Goal: Task Accomplishment & Management: Complete application form

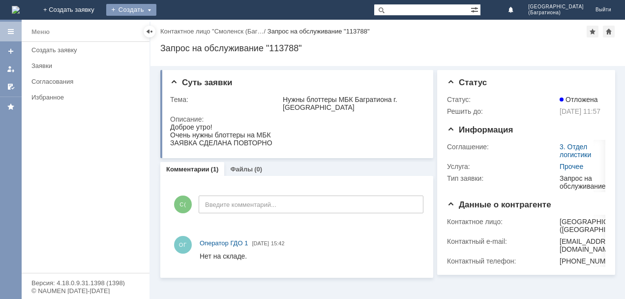
click at [156, 11] on div "Создать" at bounding box center [131, 10] width 50 height 12
click at [183, 25] on link "Заявка" at bounding box center [145, 30] width 75 height 12
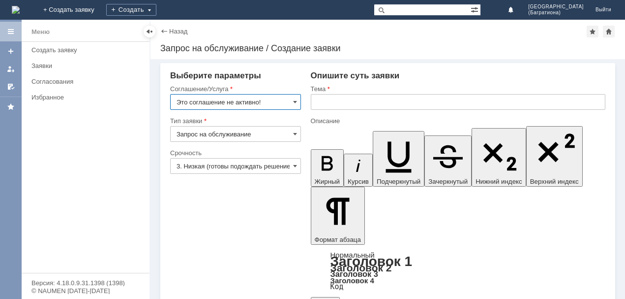
click at [290, 101] on input "Это соглашение не активно!" at bounding box center [235, 102] width 131 height 16
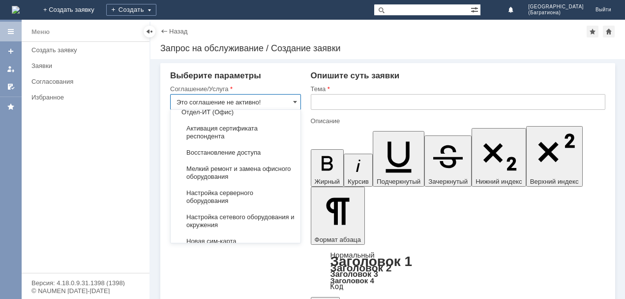
scroll to position [2205, 0]
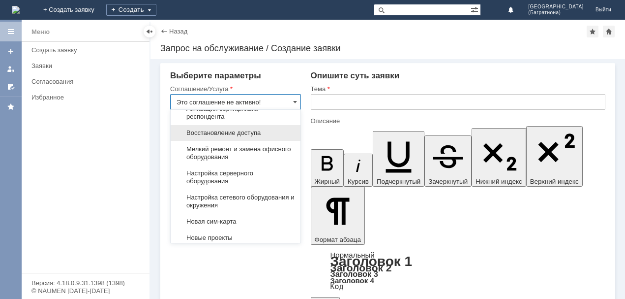
click at [248, 137] on span "Восстановление доступа" at bounding box center [236, 133] width 118 height 8
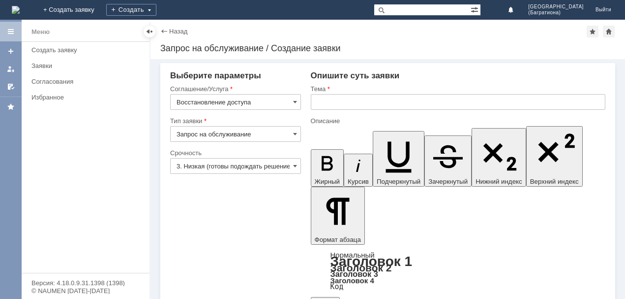
type input "Восстановление доступа"
click at [293, 166] on span at bounding box center [295, 166] width 4 height 8
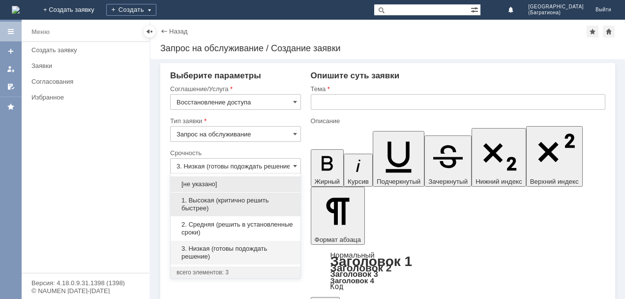
click at [239, 206] on span "1. Высокая (критично решить быстрее)" at bounding box center [236, 204] width 118 height 16
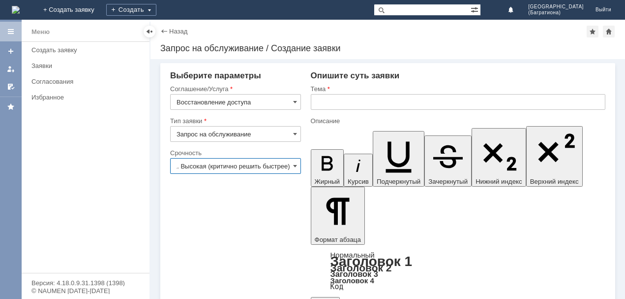
type input "1. Высокая (критично решить быстрее)"
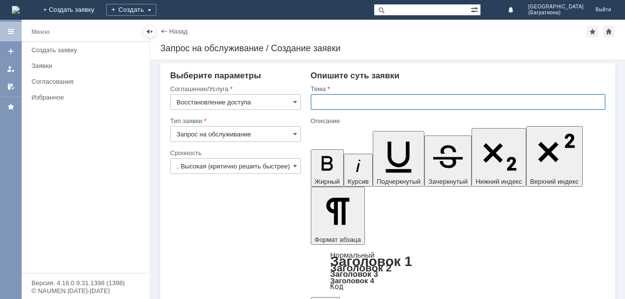
scroll to position [0, 0]
click at [336, 101] on input "text" at bounding box center [458, 102] width 295 height 16
type input "битрикс"
